Goal: Information Seeking & Learning: Learn about a topic

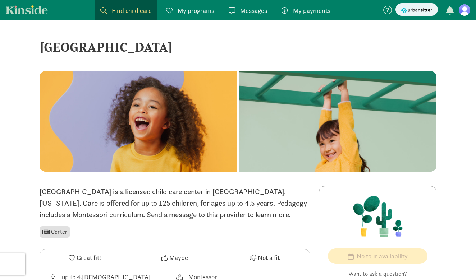
click at [129, 10] on span "Find child care" at bounding box center [132, 11] width 40 height 10
drag, startPoint x: 118, startPoint y: 11, endPoint x: 114, endPoint y: 11, distance: 4.0
click at [118, 11] on span "Find child care" at bounding box center [132, 11] width 40 height 10
click at [135, 9] on span "Find child care" at bounding box center [132, 11] width 40 height 10
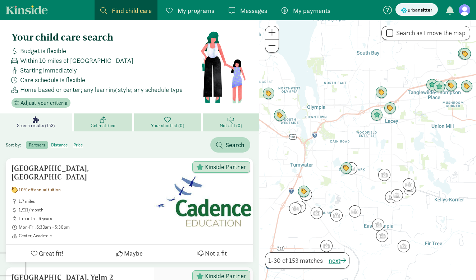
click at [108, 13] on div "Find child care Find" at bounding box center [125, 11] width 51 height 10
click at [223, 147] on span "Search" at bounding box center [230, 145] width 28 height 10
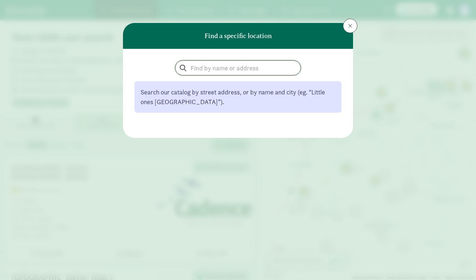
drag, startPoint x: 203, startPoint y: 69, endPoint x: 12, endPoint y: 88, distance: 191.8
click at [201, 70] on input "search" at bounding box center [237, 68] width 125 height 14
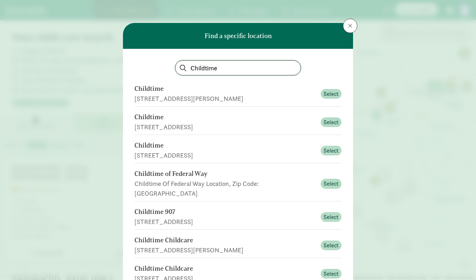
click at [215, 67] on input "Childtime" at bounding box center [237, 68] width 125 height 14
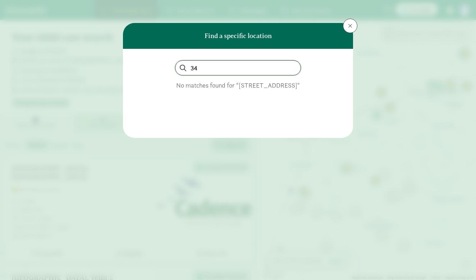
type input "3"
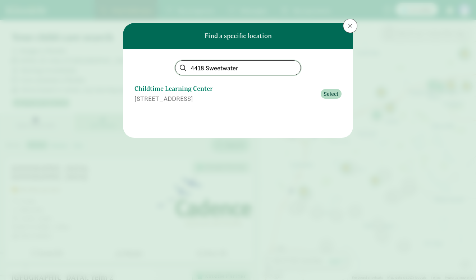
type input "4418 Sweetwater"
click at [197, 91] on div "Childtime Learning Center" at bounding box center [225, 89] width 182 height 10
